Goal: Task Accomplishment & Management: Use online tool/utility

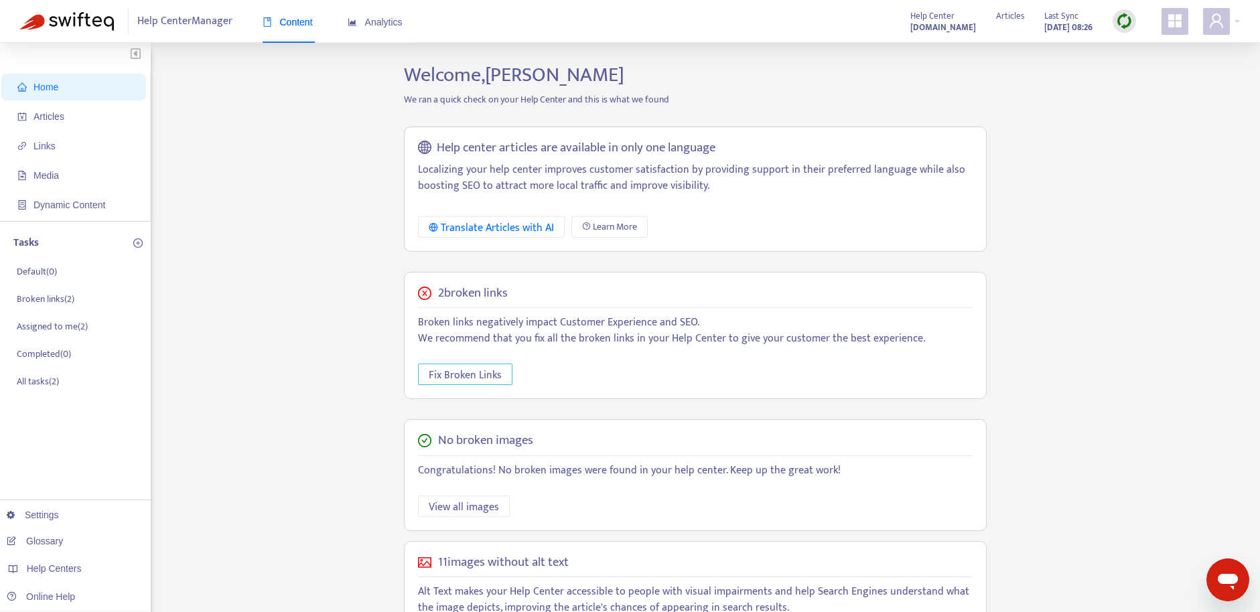
click at [474, 369] on span "Fix Broken Links" at bounding box center [465, 375] width 73 height 17
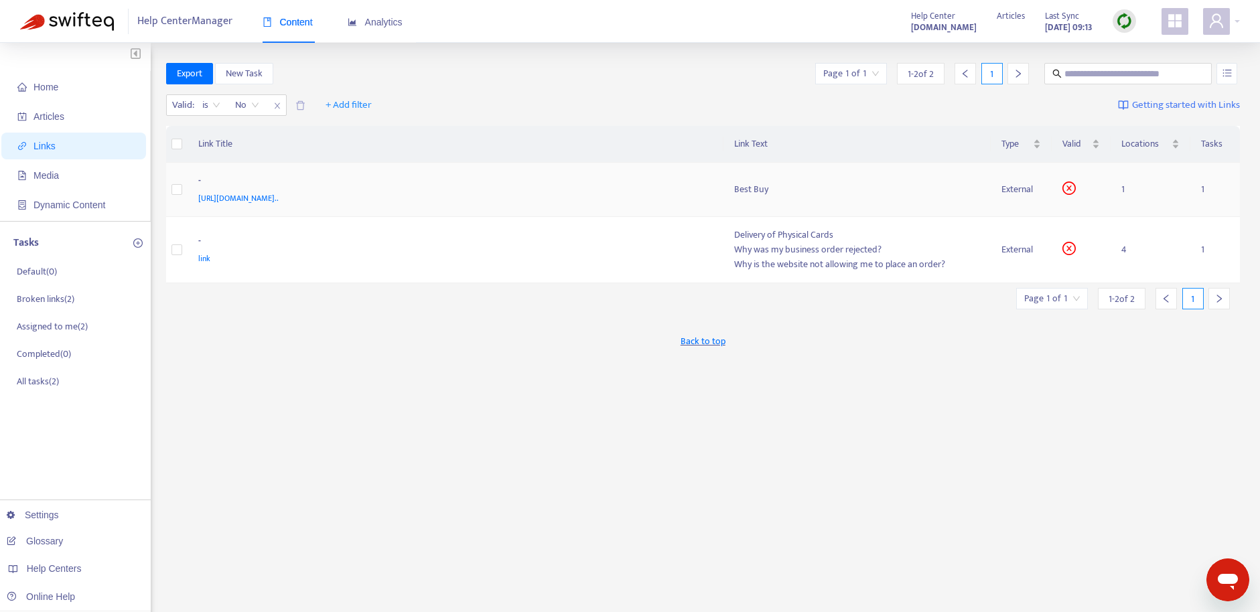
click at [200, 179] on div "-" at bounding box center [453, 182] width 510 height 17
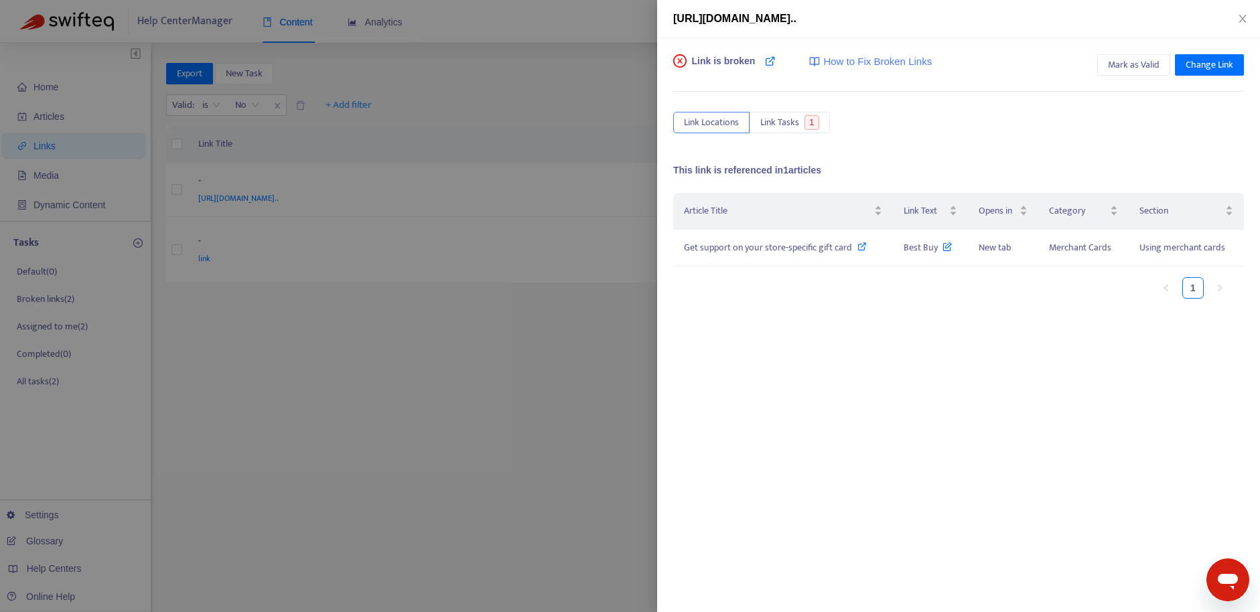
click at [214, 180] on div at bounding box center [630, 306] width 1260 height 612
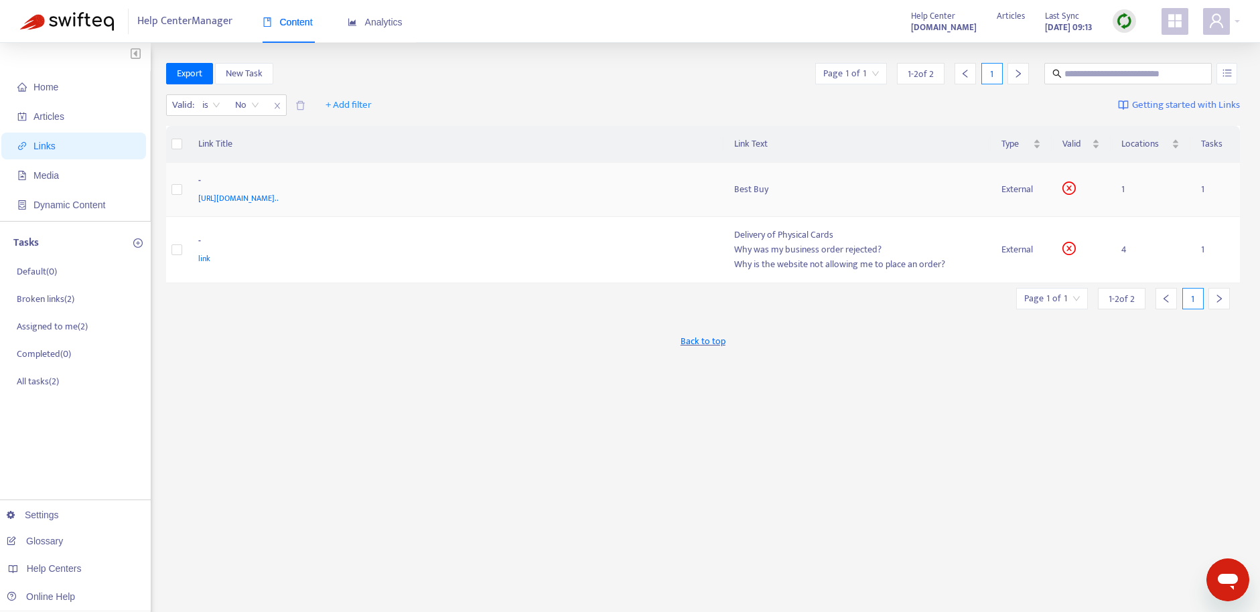
click at [217, 179] on div "-" at bounding box center [453, 182] width 510 height 17
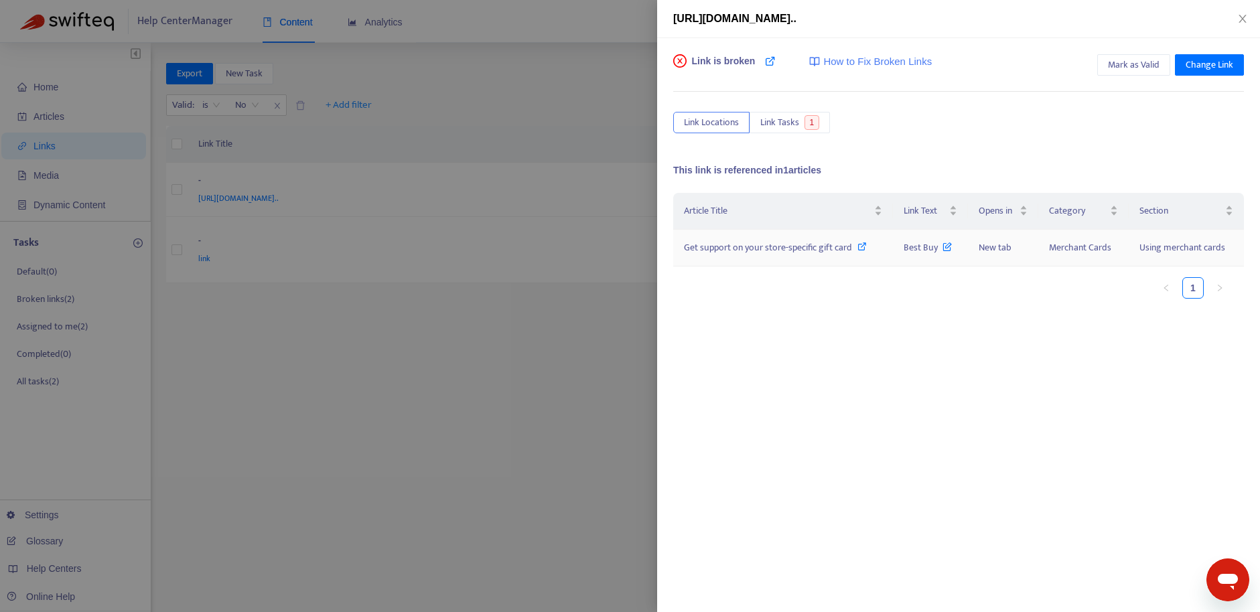
click at [863, 244] on icon at bounding box center [862, 246] width 9 height 9
click at [596, 190] on div at bounding box center [630, 306] width 1260 height 612
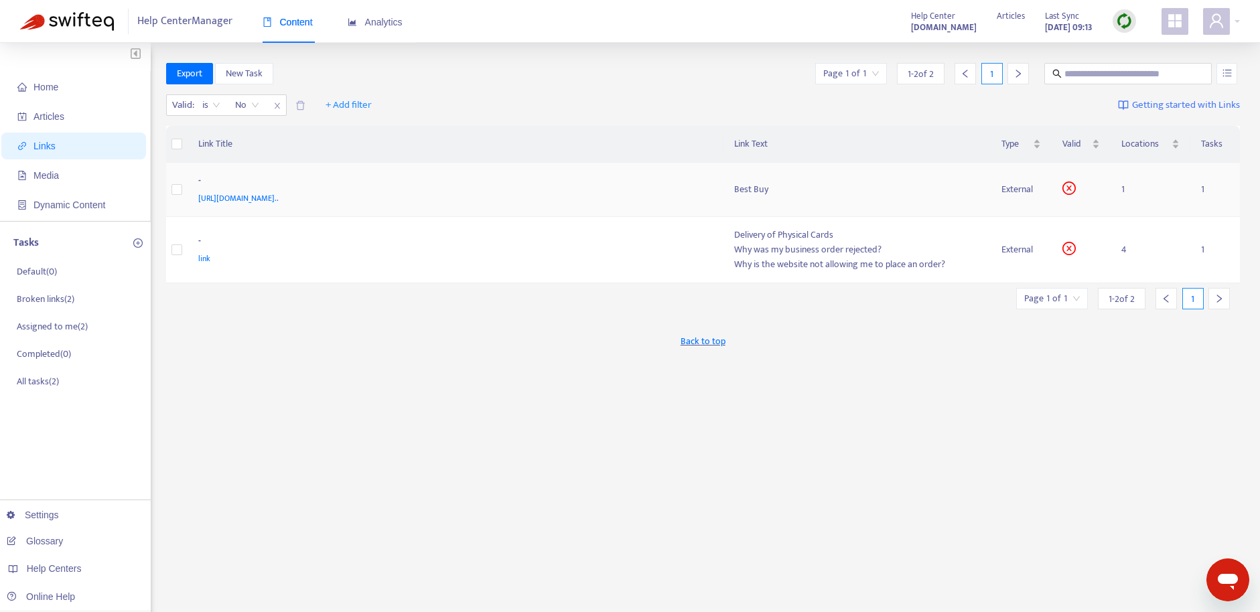
click at [646, 192] on div "[URL][DOMAIN_NAME].." at bounding box center [453, 198] width 510 height 15
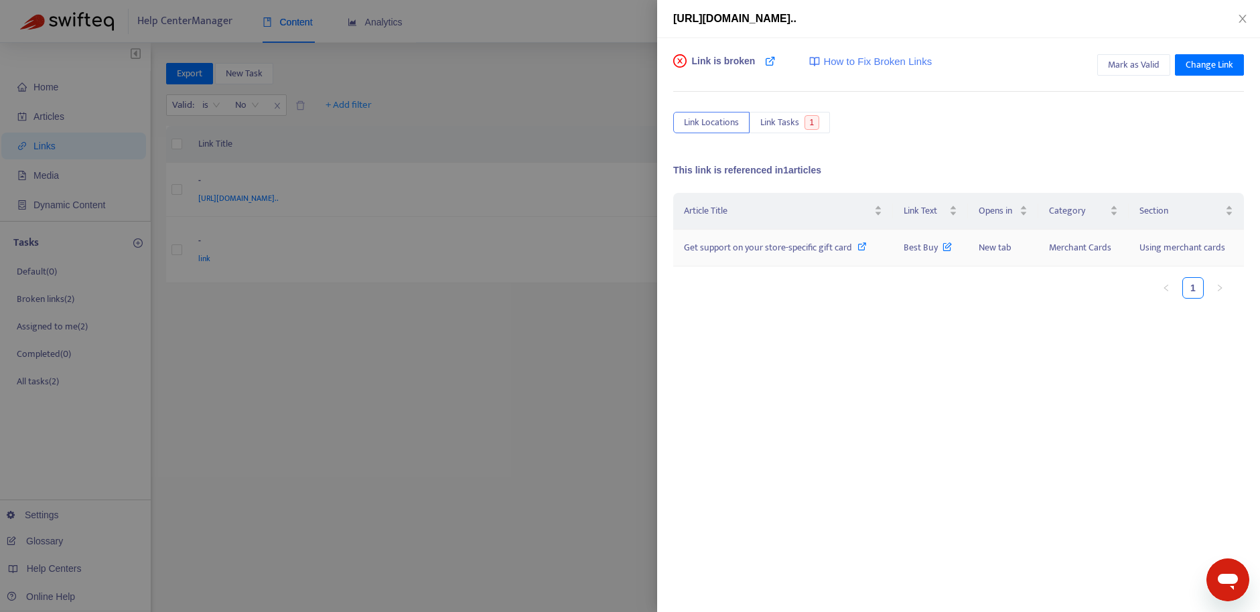
click at [949, 247] on icon at bounding box center [947, 243] width 9 height 15
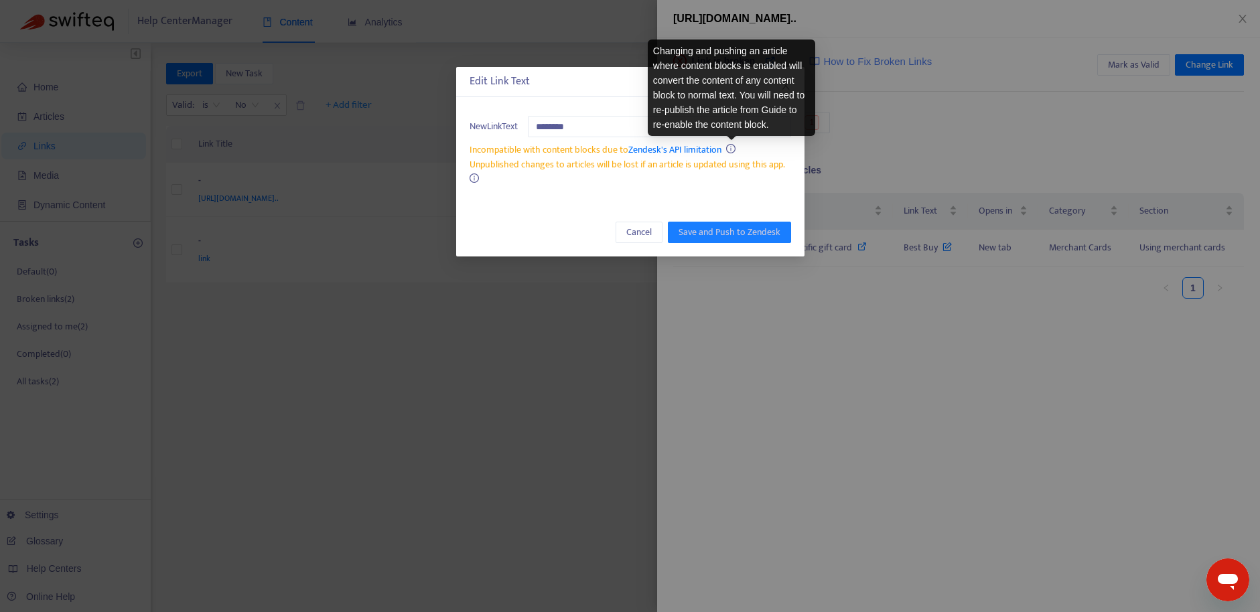
click at [729, 147] on icon "info-circle" at bounding box center [730, 148] width 9 height 9
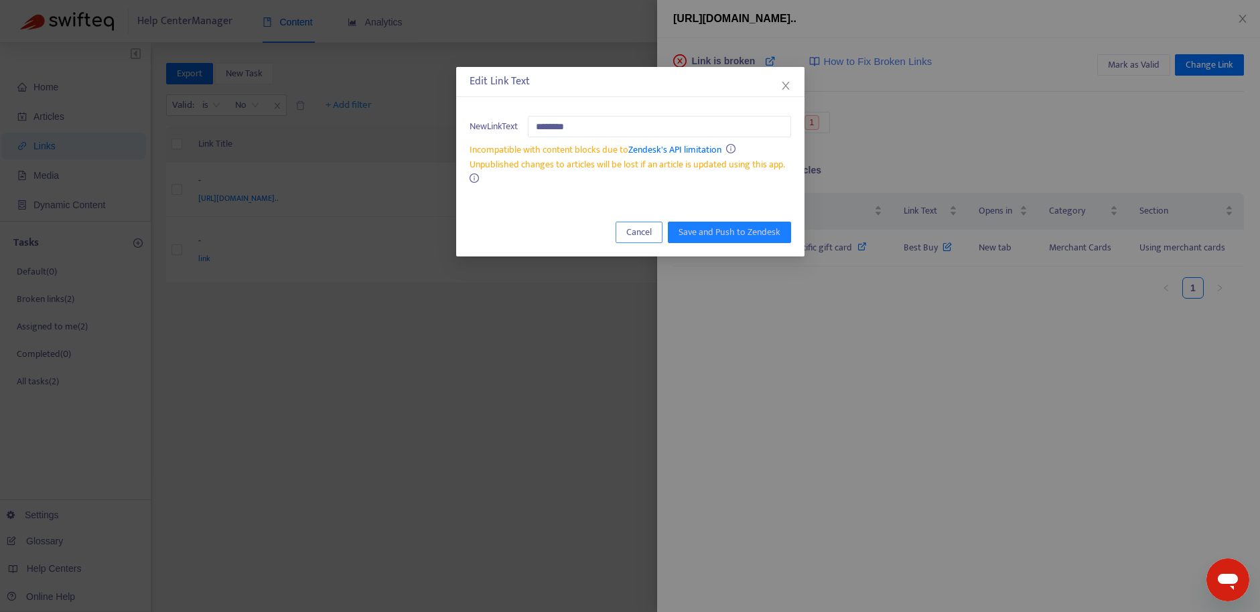
click at [652, 227] on span "Cancel" at bounding box center [638, 232] width 25 height 15
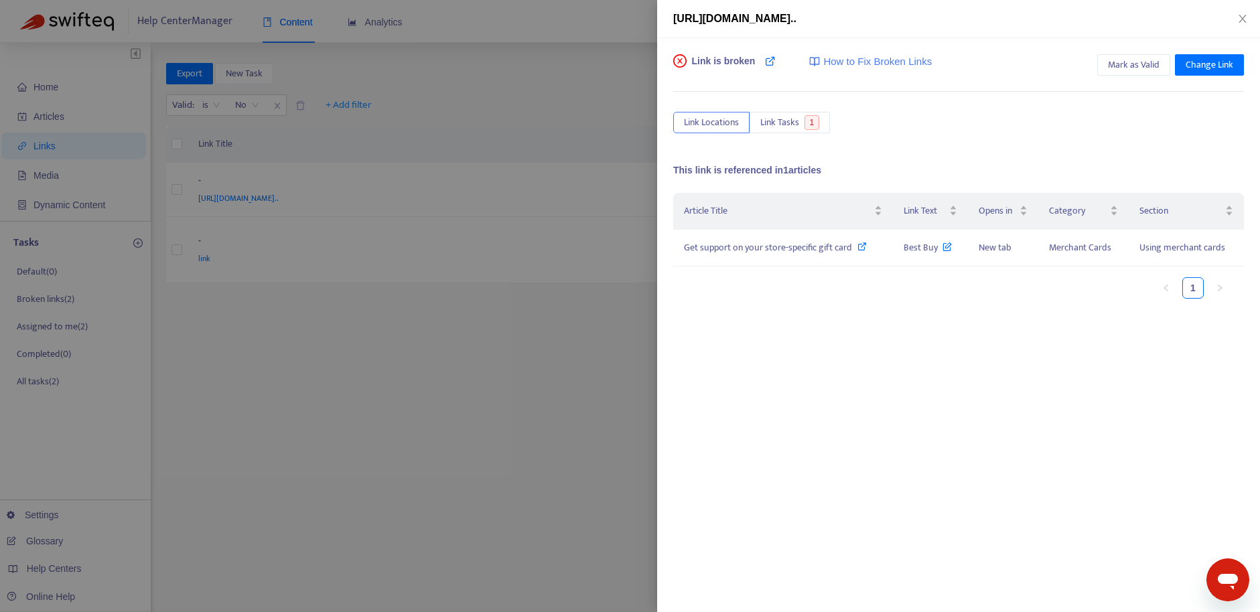
click at [465, 238] on div at bounding box center [630, 306] width 1260 height 612
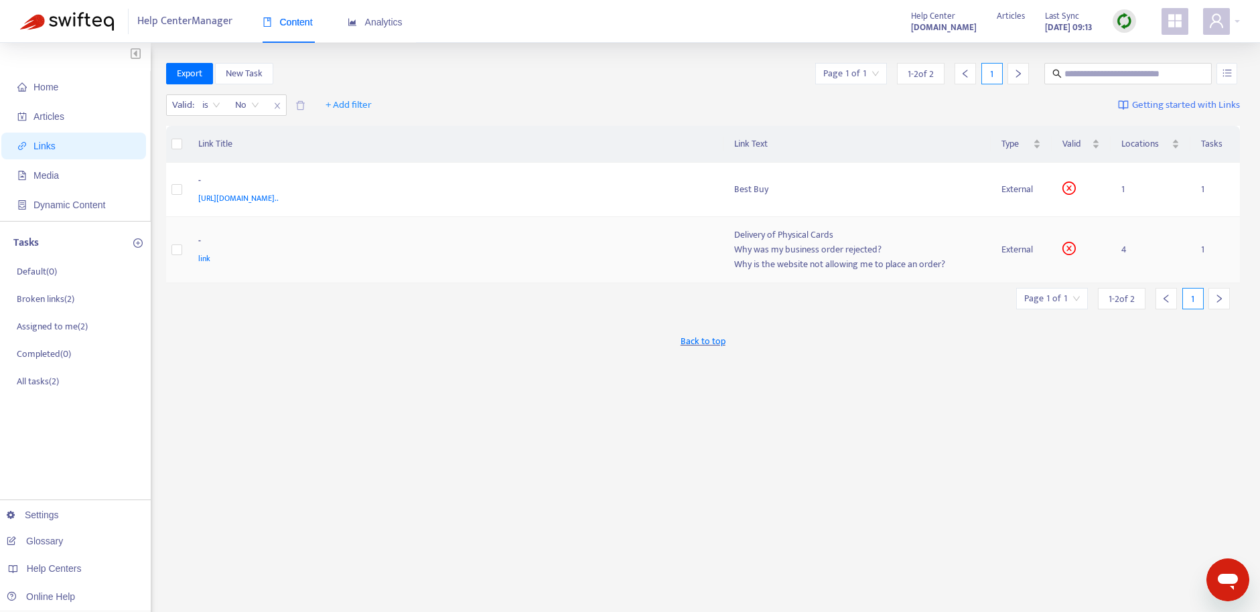
click at [516, 236] on div "-" at bounding box center [453, 242] width 510 height 17
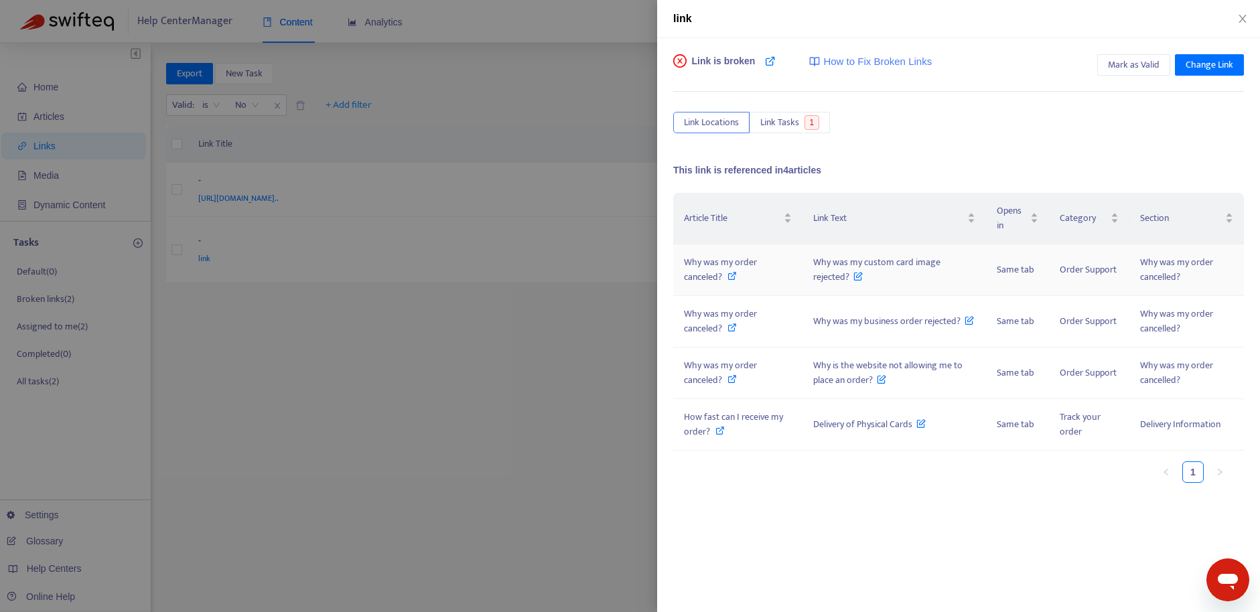
click at [733, 275] on icon at bounding box center [732, 275] width 9 height 9
